Goal: Task Accomplishment & Management: Use online tool/utility

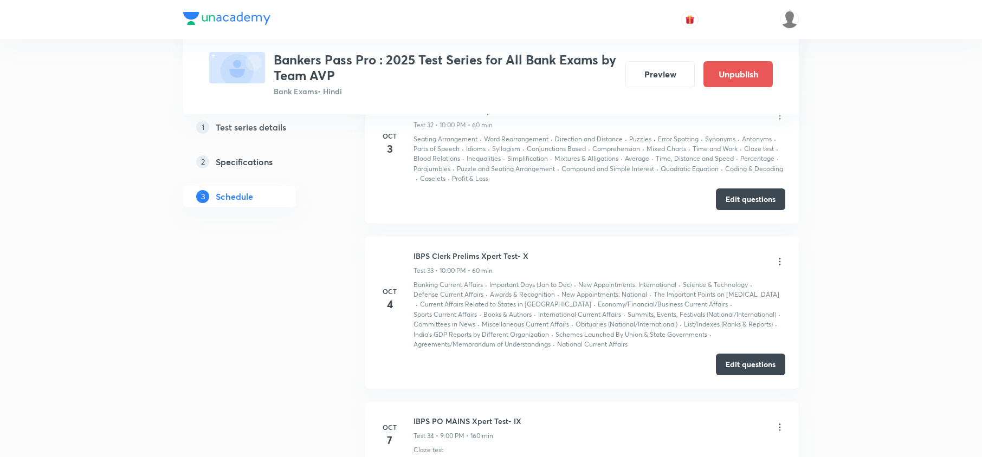
scroll to position [5562, 0]
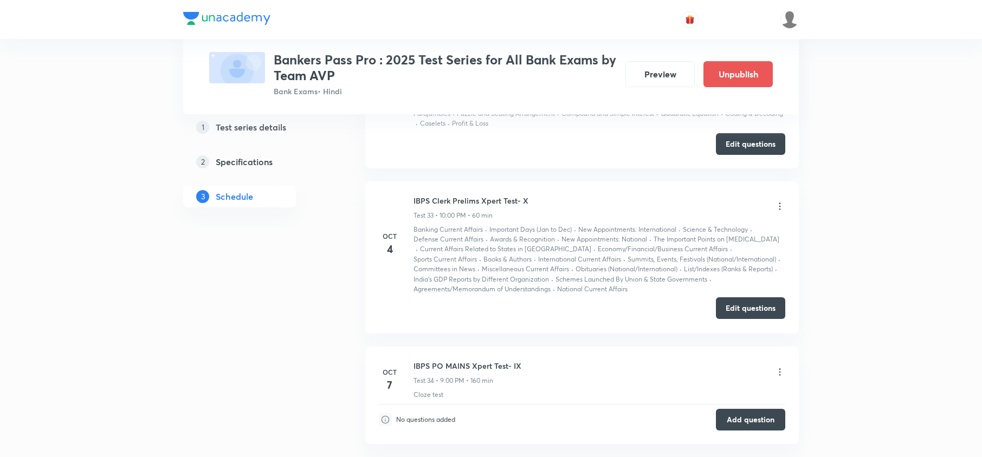
click at [755, 307] on button "Edit questions" at bounding box center [750, 308] width 69 height 22
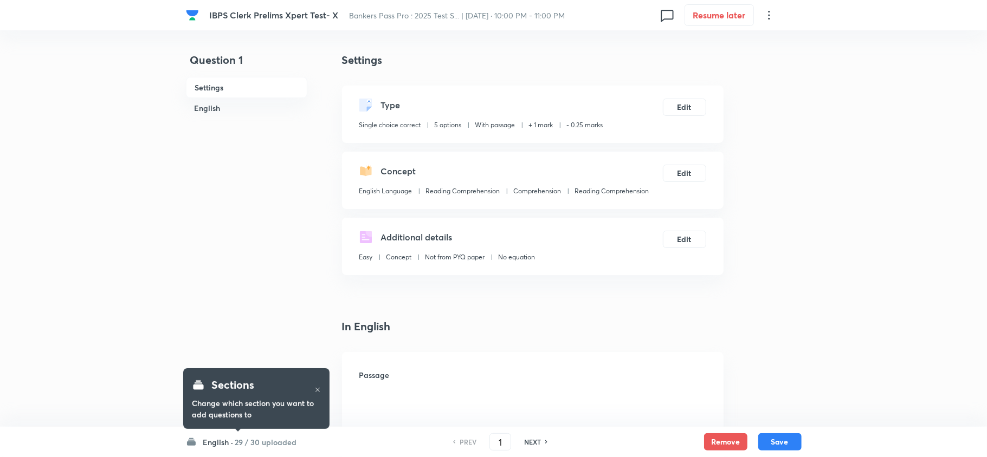
checkbox input "true"
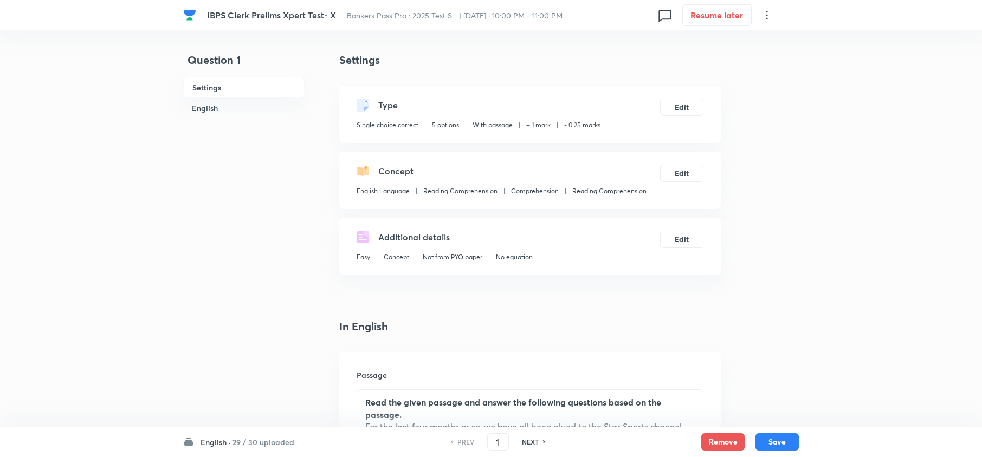
click at [209, 440] on h6 "English ·" at bounding box center [215, 442] width 30 height 11
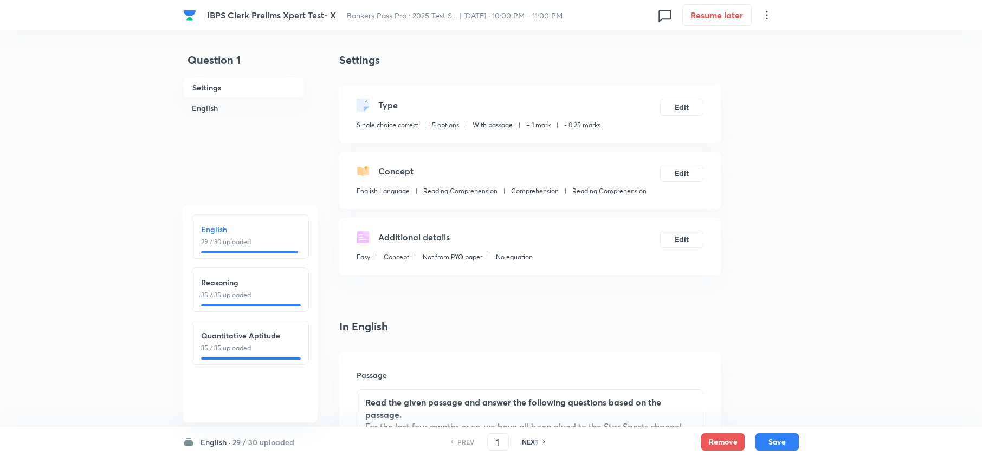
click at [211, 281] on h6 "Reasoning" at bounding box center [250, 282] width 99 height 11
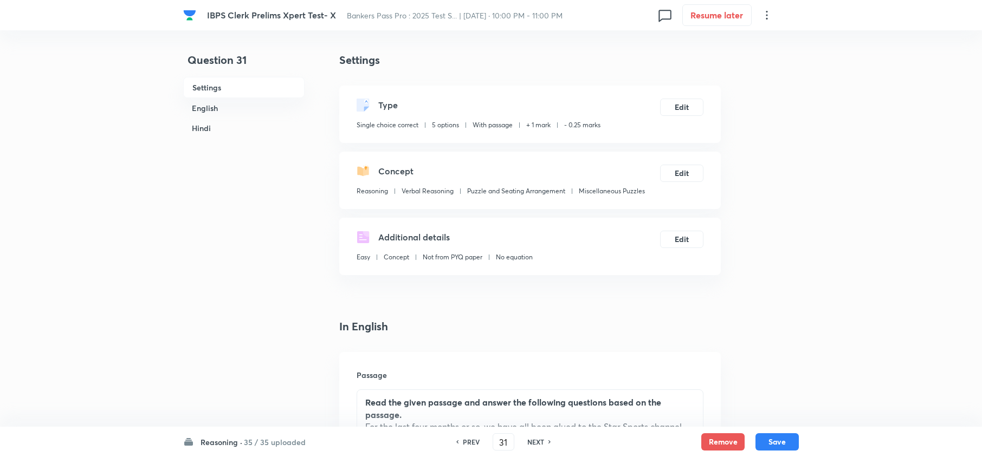
type input "31"
checkbox input "false"
checkbox input "true"
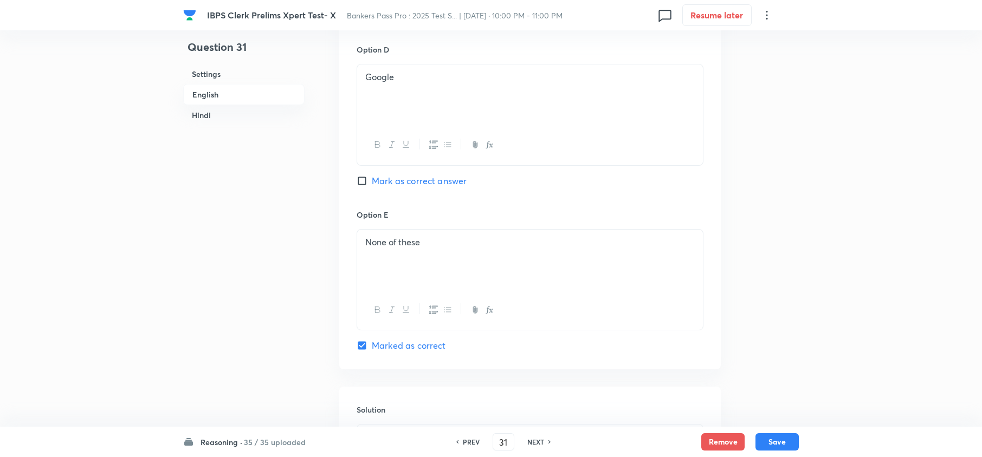
scroll to position [1300, 0]
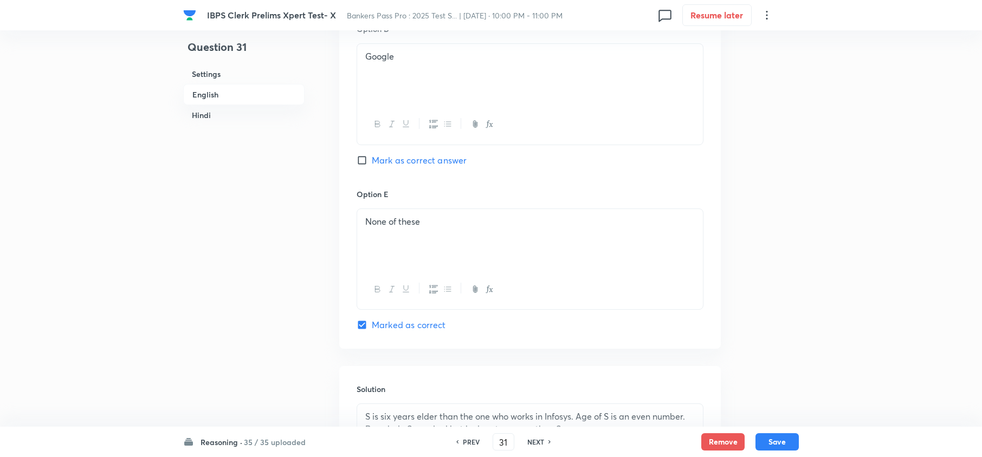
click at [535, 438] on h6 "NEXT" at bounding box center [535, 442] width 17 height 10
type input "32"
checkbox input "false"
checkbox input "true"
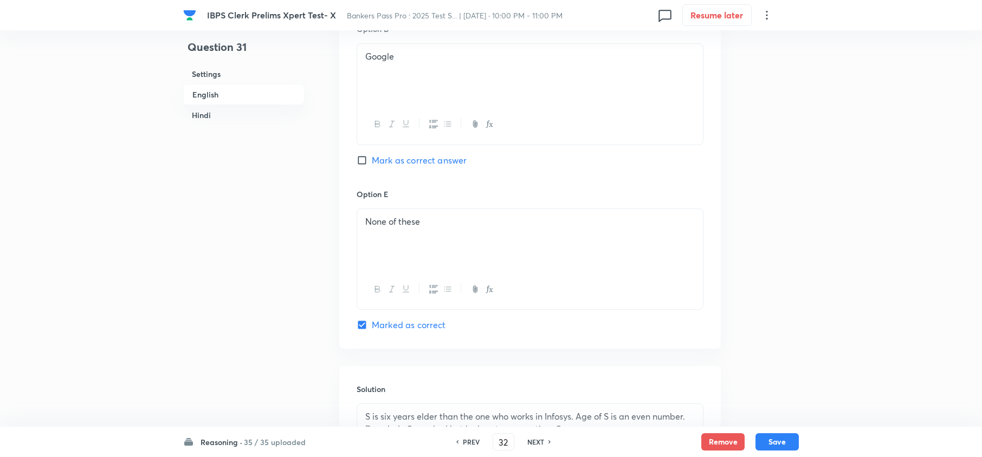
checkbox input "true"
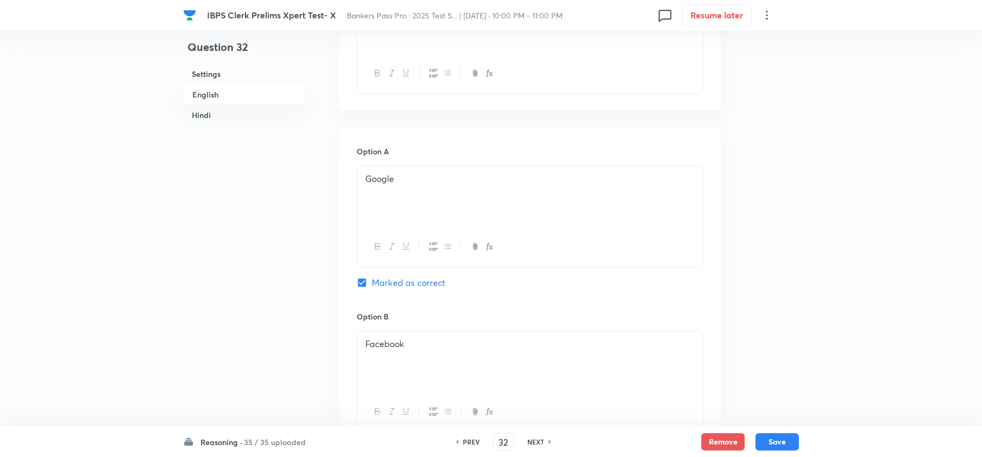
scroll to position [794, 0]
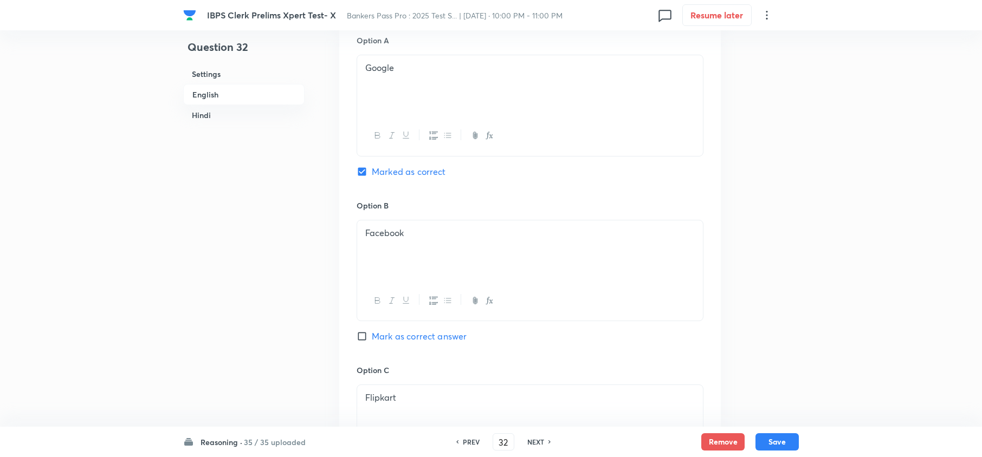
click at [534, 438] on h6 "NEXT" at bounding box center [535, 442] width 17 height 10
type input "33"
checkbox input "false"
checkbox input "true"
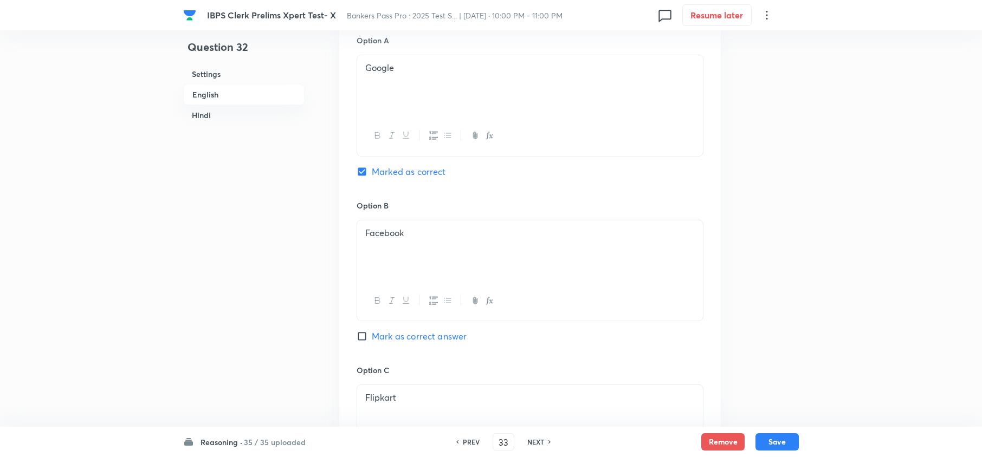
checkbox input "true"
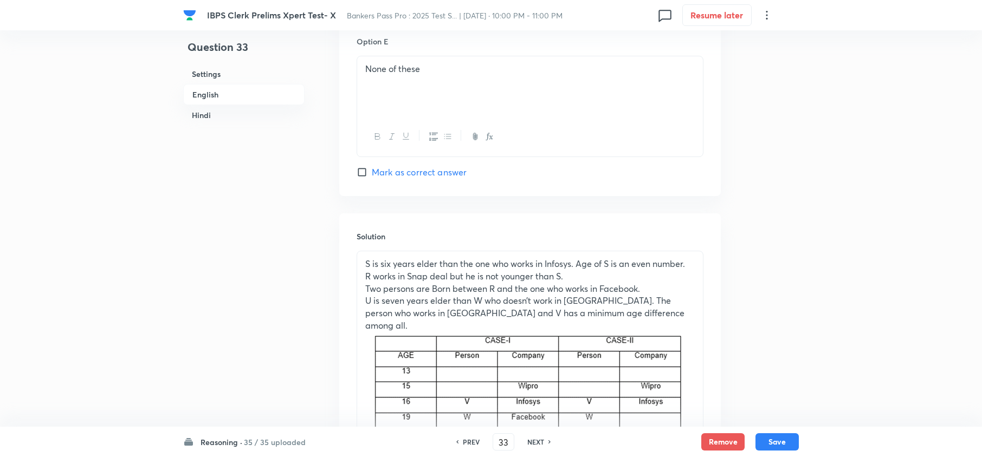
scroll to position [1092, 0]
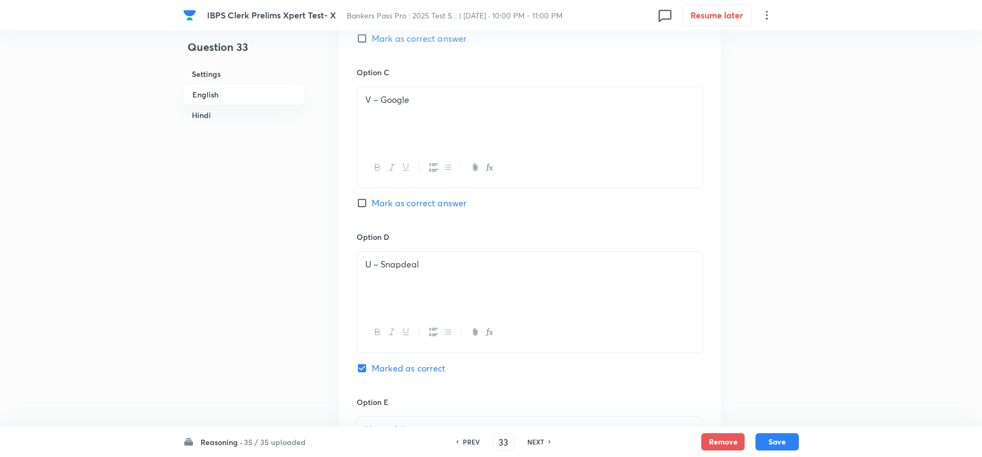
drag, startPoint x: 532, startPoint y: 440, endPoint x: 548, endPoint y: 443, distance: 16.4
click at [533, 440] on h6 "NEXT" at bounding box center [535, 442] width 17 height 10
type input "34"
checkbox input "false"
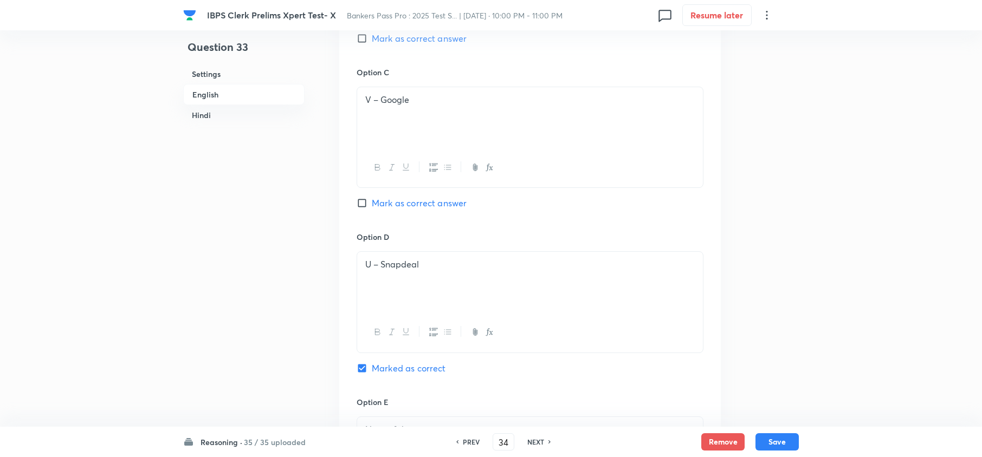
checkbox input "true"
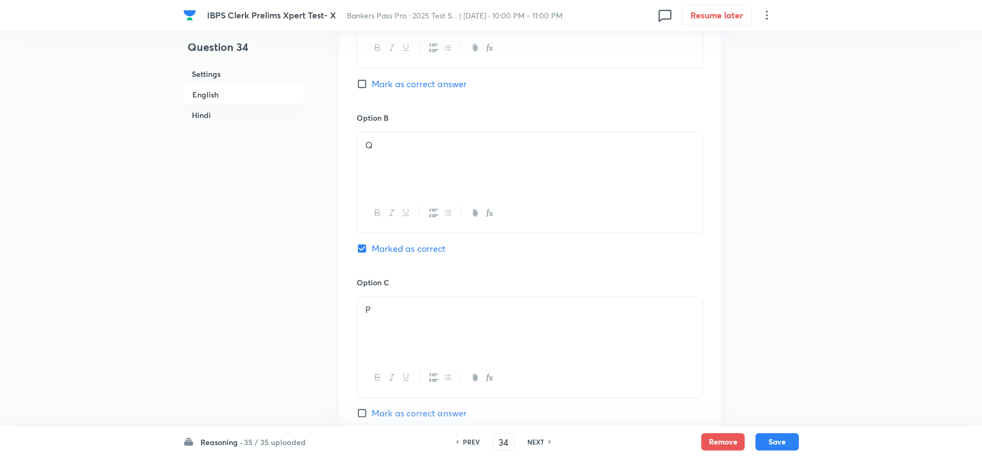
scroll to position [876, 0]
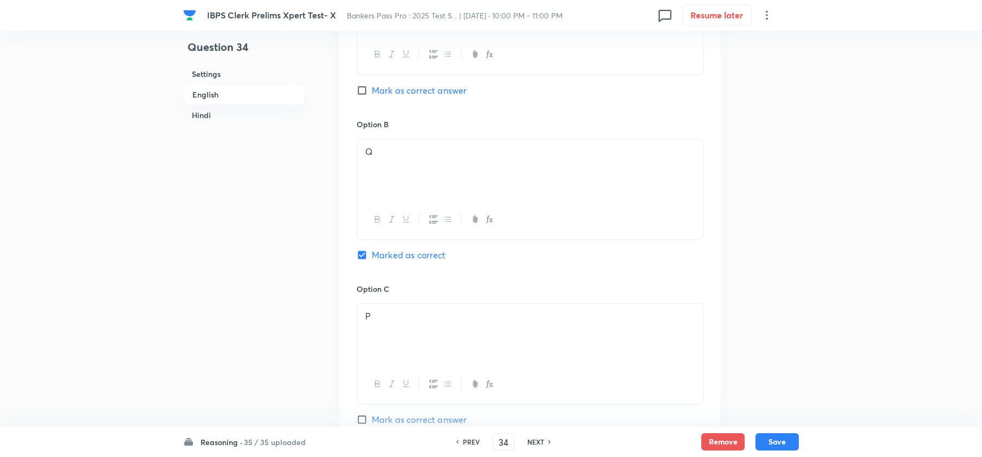
click at [539, 443] on h6 "NEXT" at bounding box center [535, 442] width 17 height 10
type input "35"
checkbox input "false"
checkbox input "true"
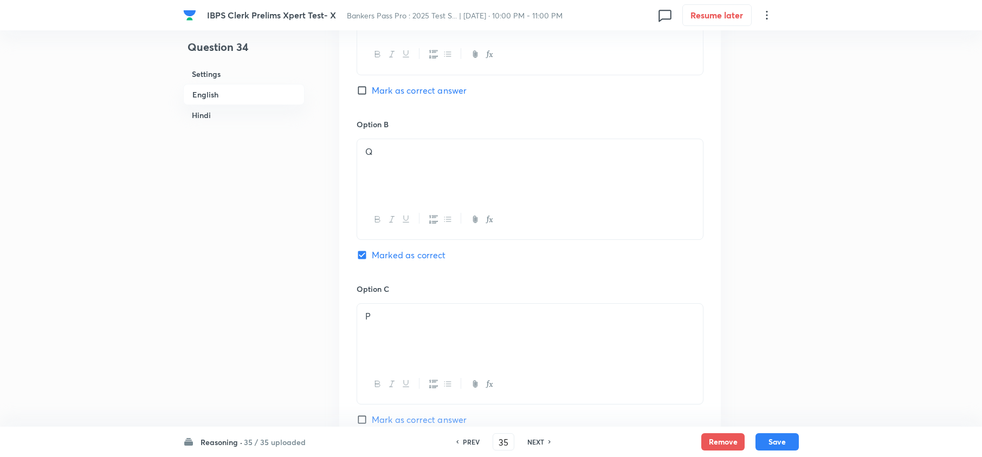
checkbox input "true"
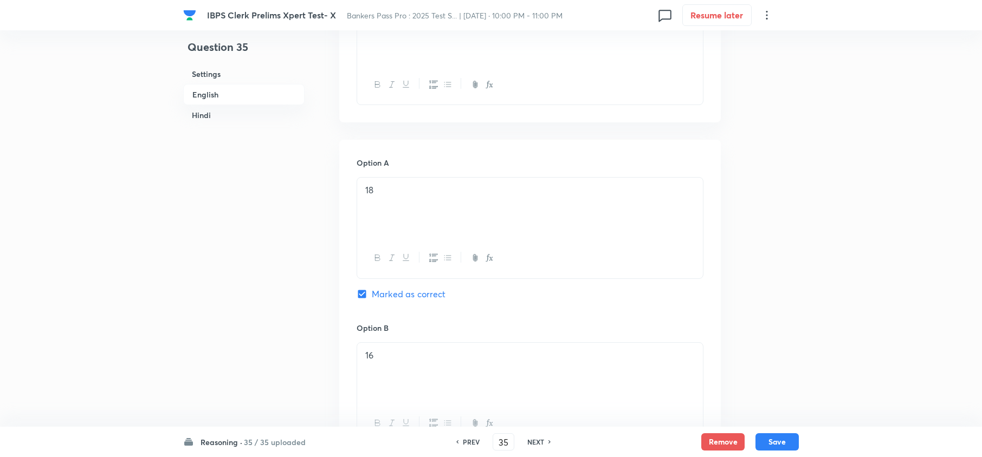
scroll to position [659, 0]
click at [532, 443] on h6 "NEXT" at bounding box center [535, 442] width 17 height 10
type input "36"
checkbox input "false"
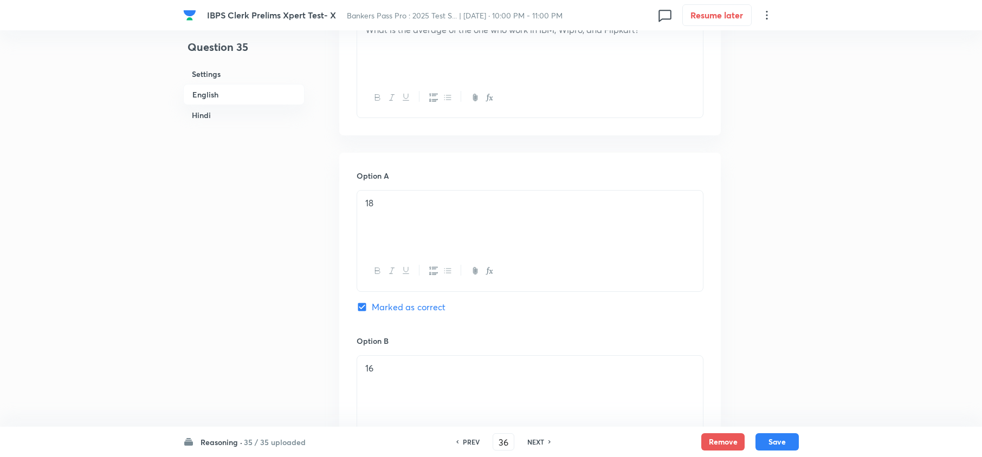
checkbox input "true"
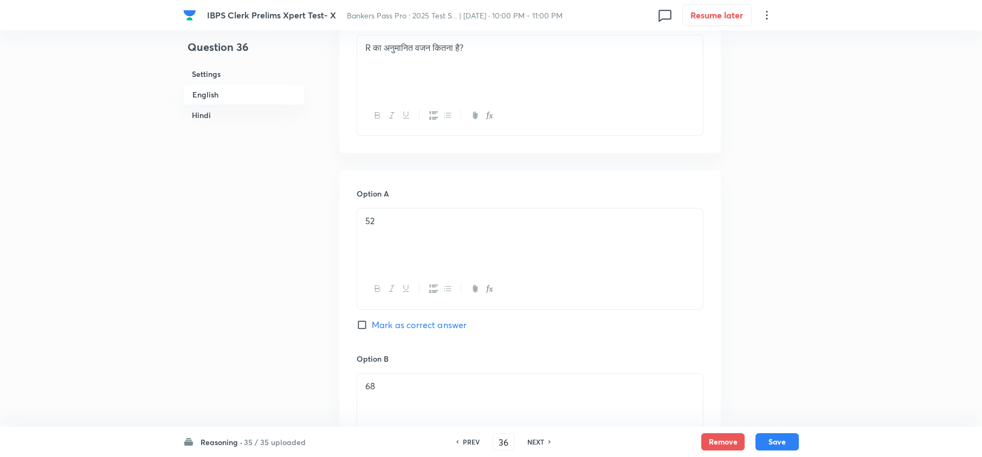
scroll to position [2176, 0]
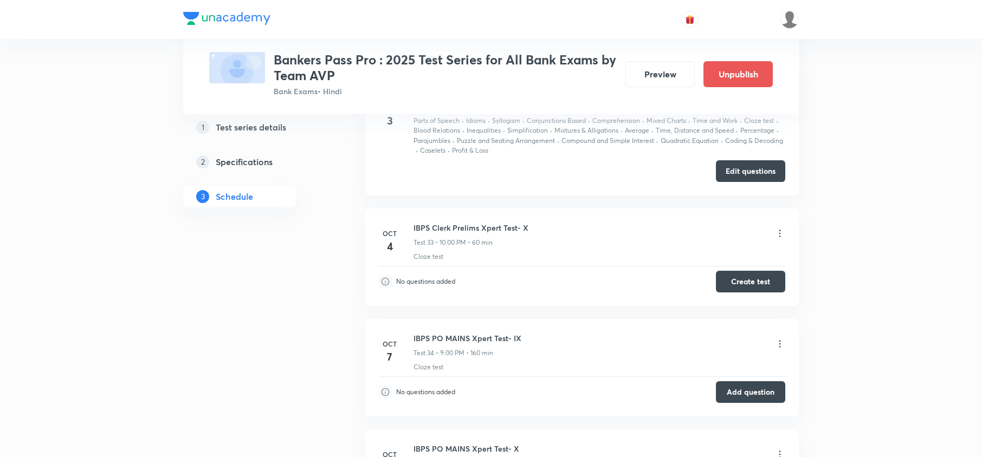
scroll to position [5490, 0]
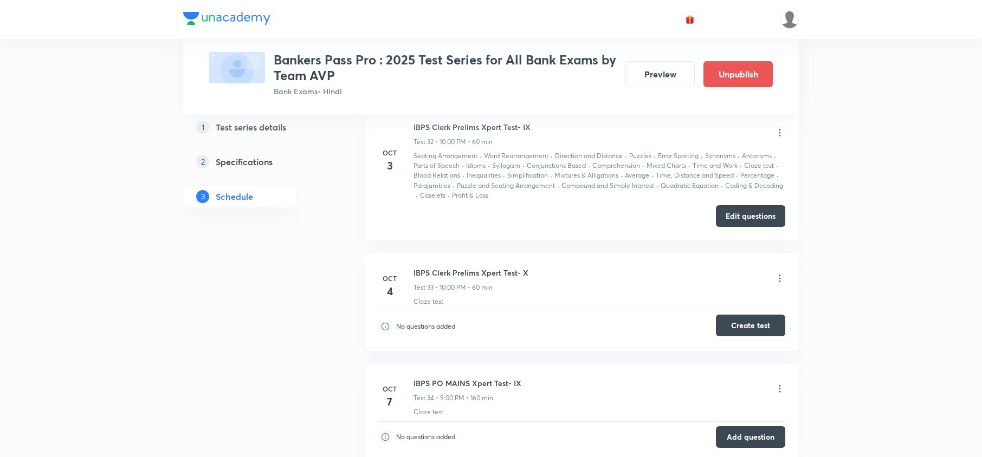
click at [760, 331] on button "Create test" at bounding box center [750, 326] width 69 height 22
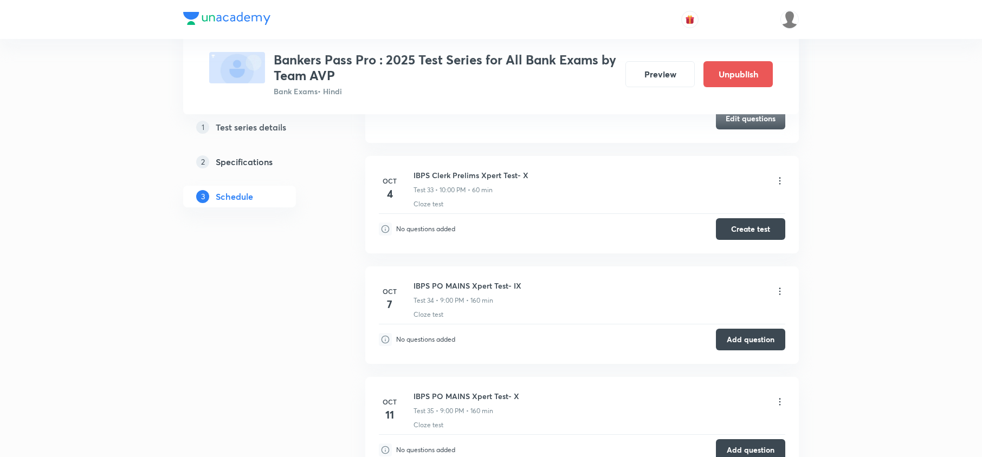
scroll to position [5562, 0]
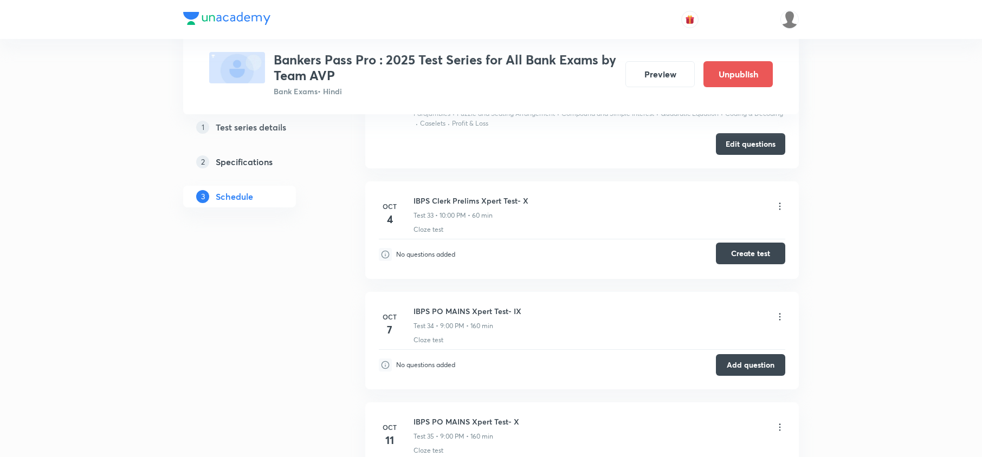
click at [736, 255] on button "Create test" at bounding box center [750, 254] width 69 height 22
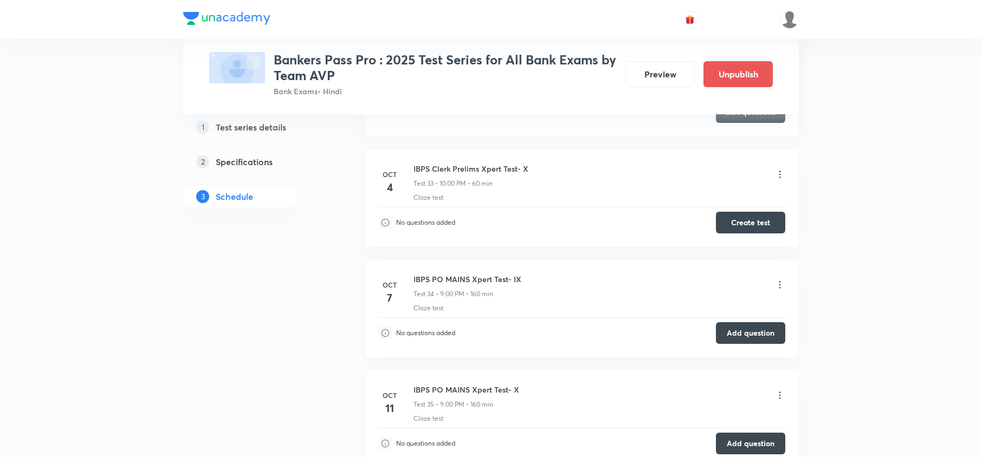
scroll to position [5490, 0]
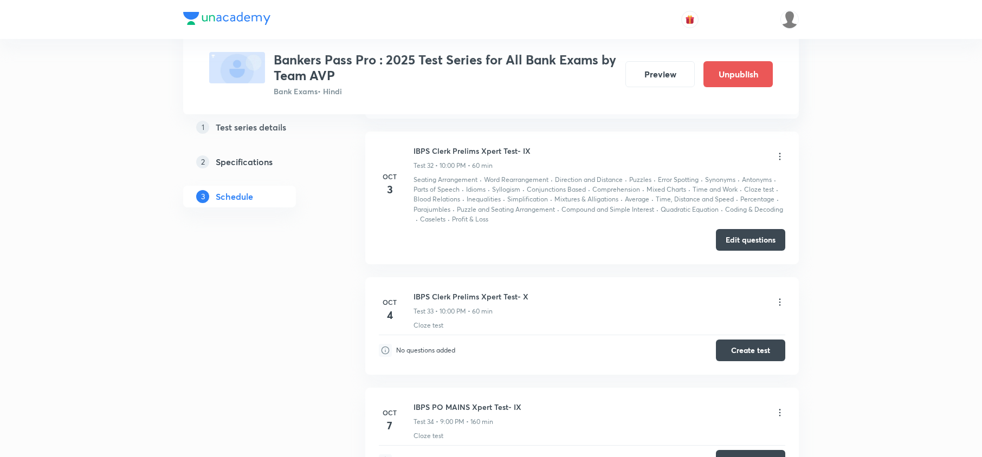
scroll to position [5490, 0]
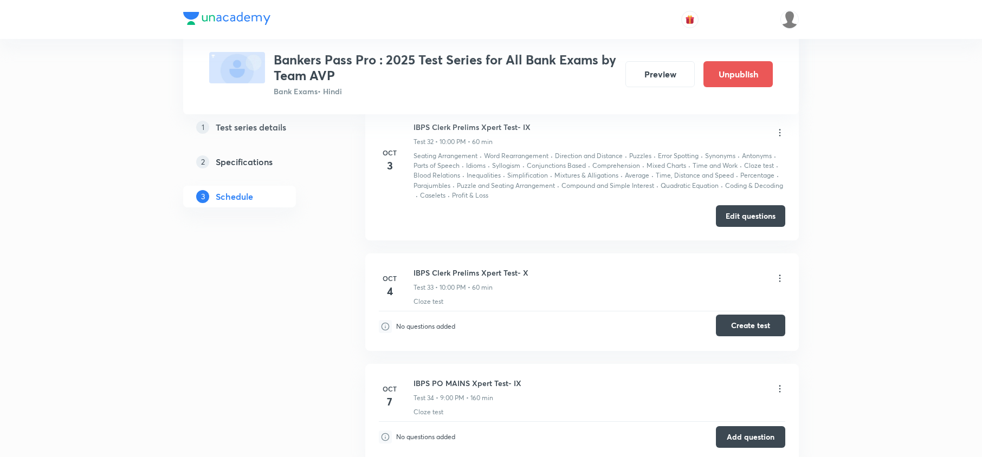
click at [746, 326] on button "Create test" at bounding box center [750, 326] width 69 height 22
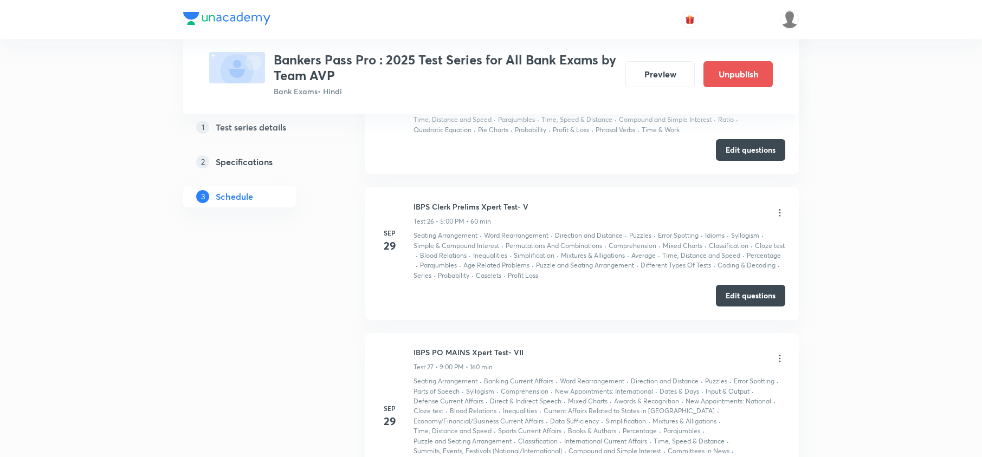
scroll to position [4190, 0]
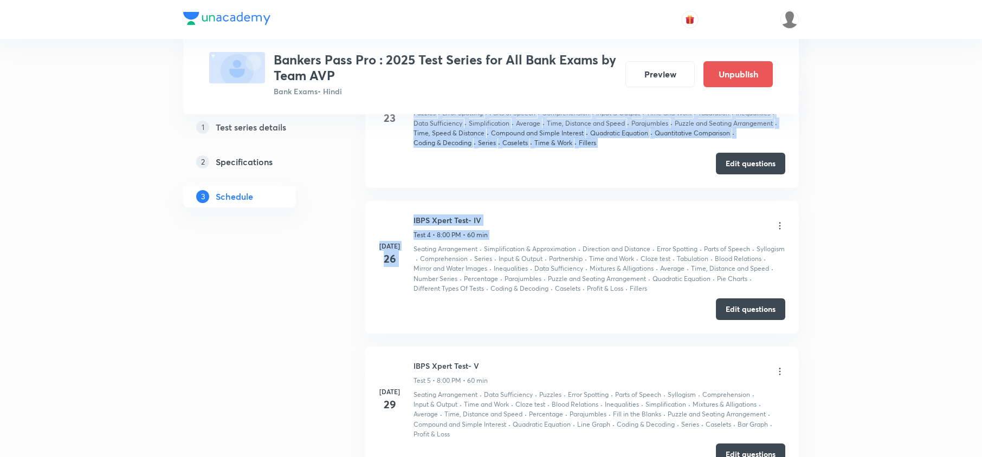
drag, startPoint x: 981, startPoint y: 65, endPoint x: 985, endPoint y: 199, distance: 134.4
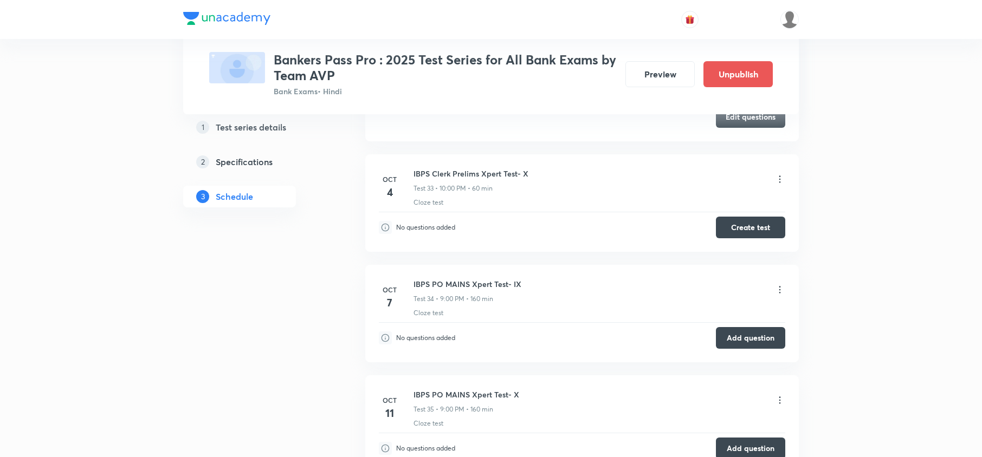
scroll to position [5445, 0]
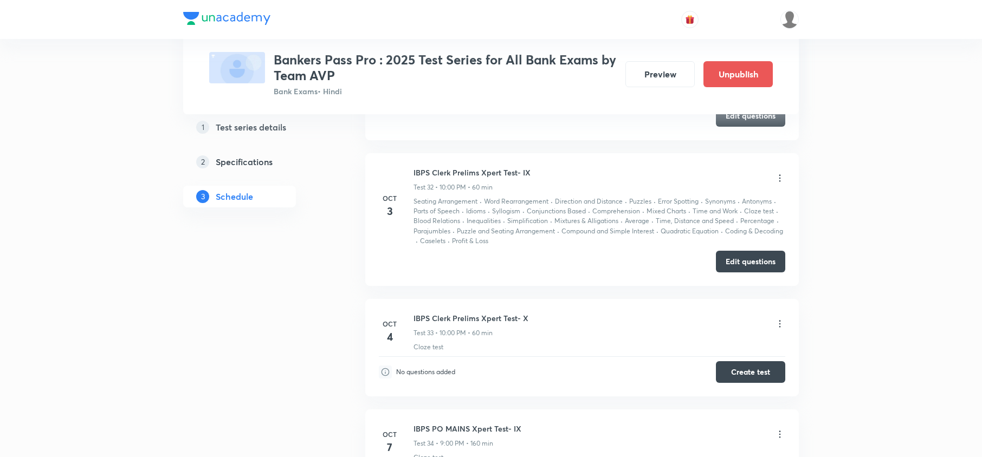
click at [744, 236] on p "Coding & Decoding" at bounding box center [754, 231] width 58 height 10
